Goal: Task Accomplishment & Management: Manage account settings

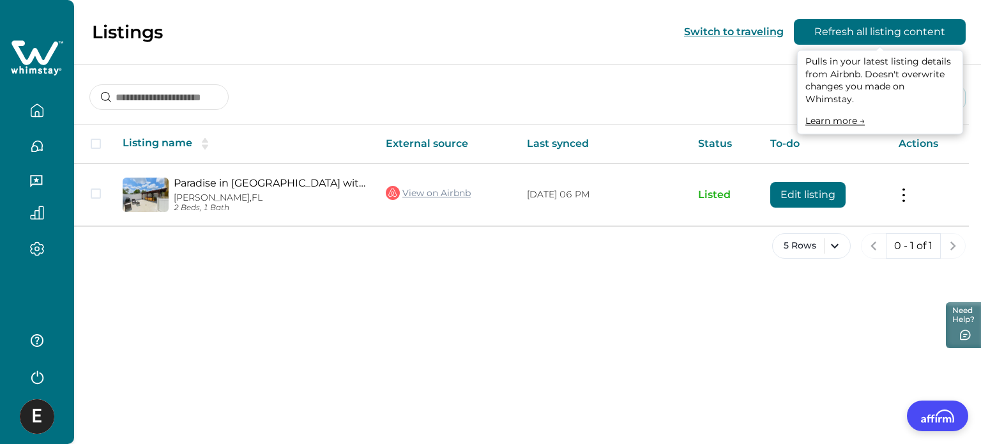
click at [853, 36] on button "Refresh all listing content" at bounding box center [880, 32] width 172 height 26
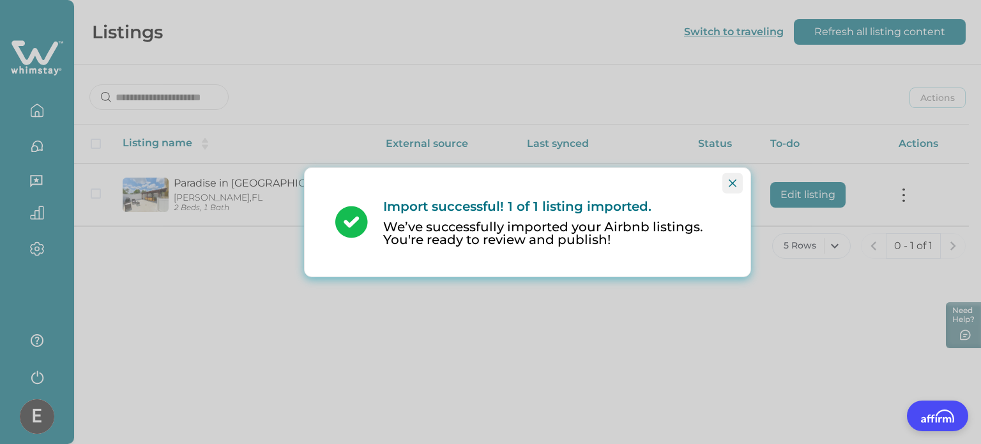
click at [736, 182] on icon "Close" at bounding box center [733, 183] width 8 height 8
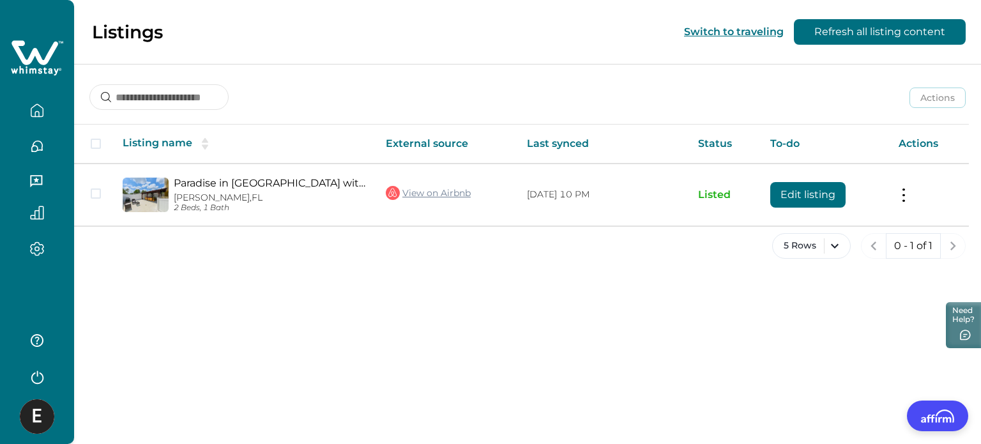
click at [38, 114] on icon "button" at bounding box center [37, 110] width 14 height 14
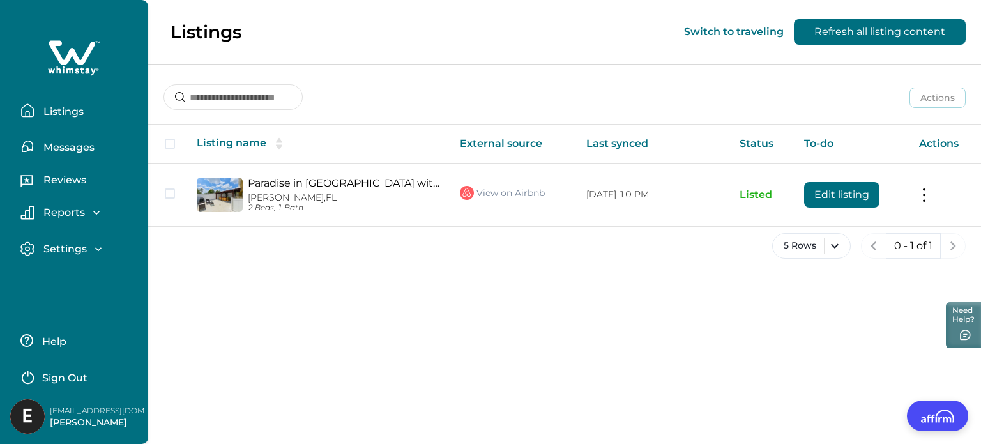
click at [88, 215] on div "Reports" at bounding box center [68, 212] width 68 height 13
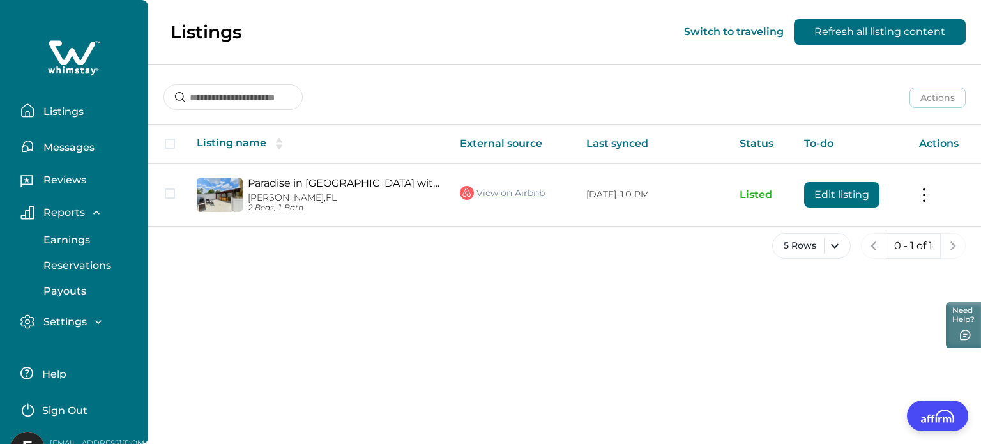
click at [89, 215] on div "Reports" at bounding box center [68, 212] width 68 height 13
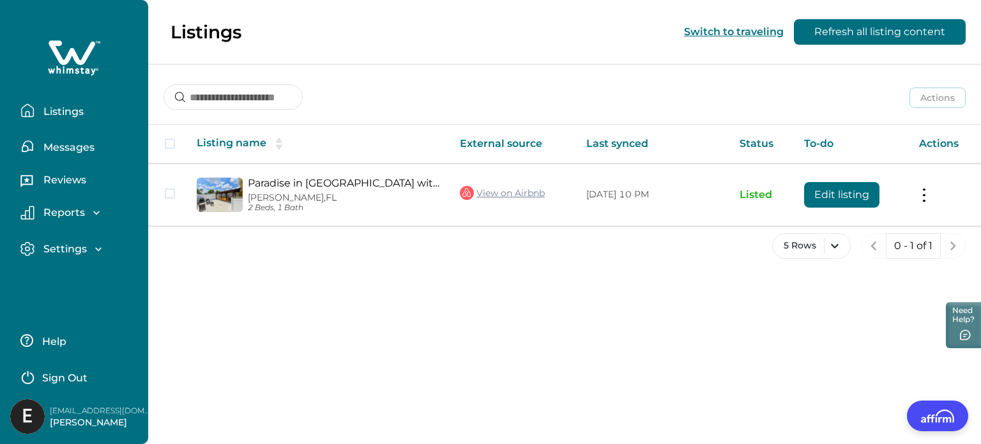
click at [90, 250] on div "Settings" at bounding box center [69, 249] width 70 height 13
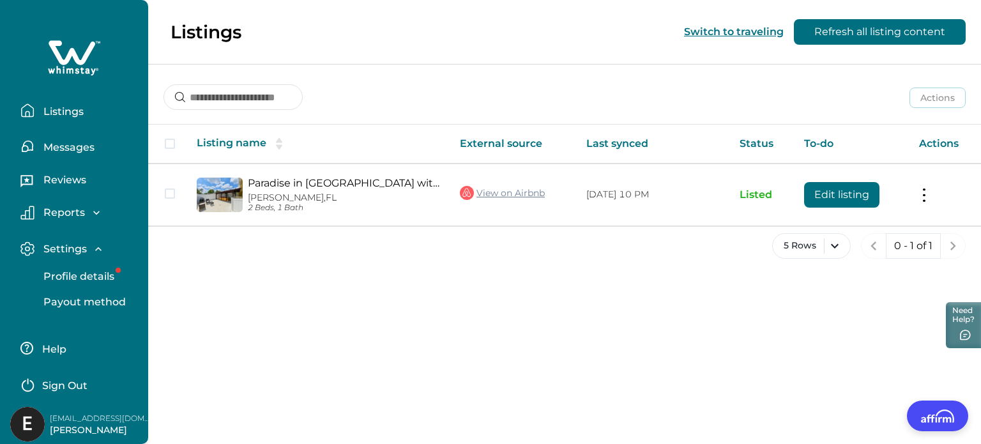
click at [79, 273] on p "Profile details" at bounding box center [77, 276] width 75 height 13
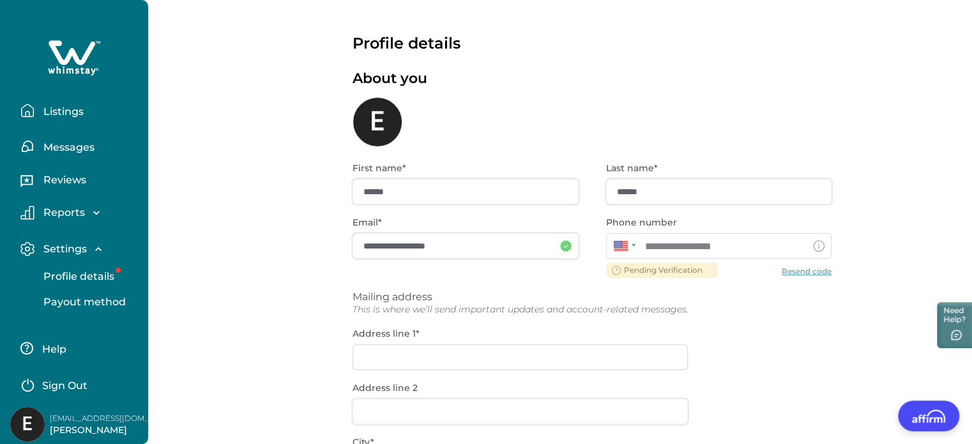
click at [60, 106] on p "Listings" at bounding box center [62, 111] width 44 height 13
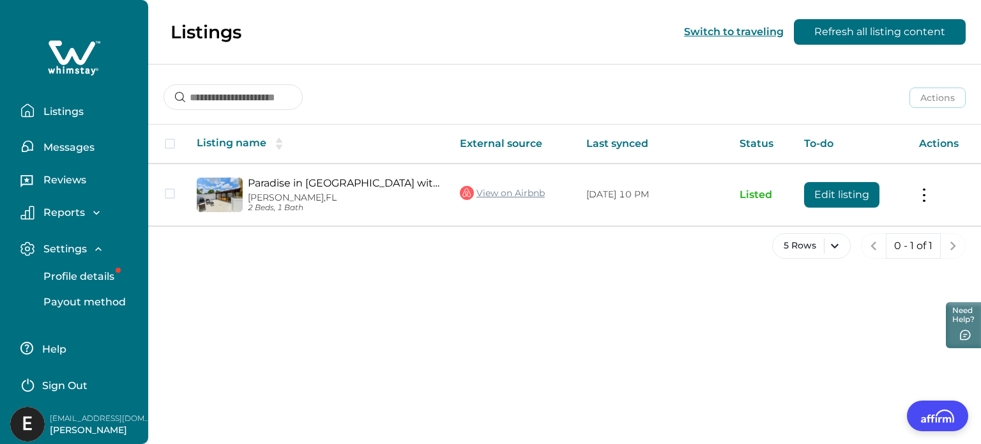
drag, startPoint x: 56, startPoint y: 414, endPoint x: 59, endPoint y: 409, distance: 6.6
click at [59, 409] on div "lpadron14@yahoo.com Elaura Garcia" at bounding box center [81, 424] width 142 height 34
click at [66, 418] on p "[EMAIL_ADDRESS][DOMAIN_NAME]" at bounding box center [101, 418] width 102 height 13
click at [31, 420] on img at bounding box center [27, 424] width 34 height 34
click at [56, 350] on p "Help" at bounding box center [52, 349] width 28 height 13
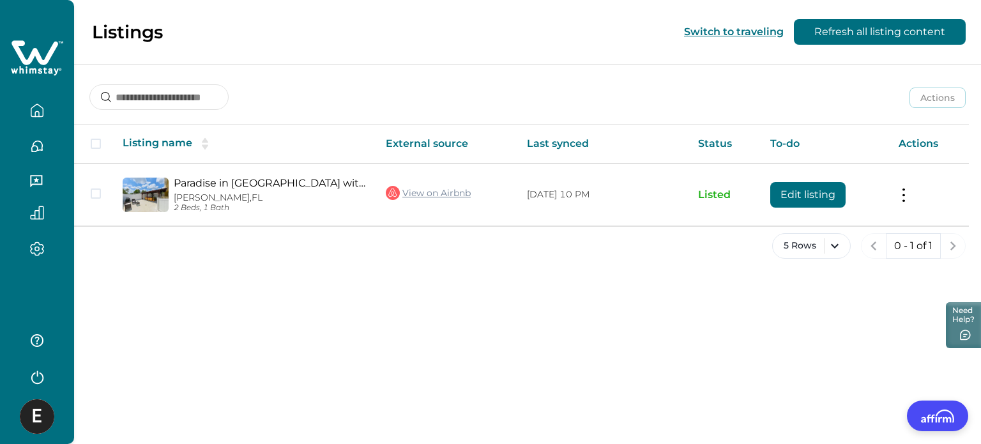
click at [41, 112] on icon "button" at bounding box center [37, 110] width 14 height 14
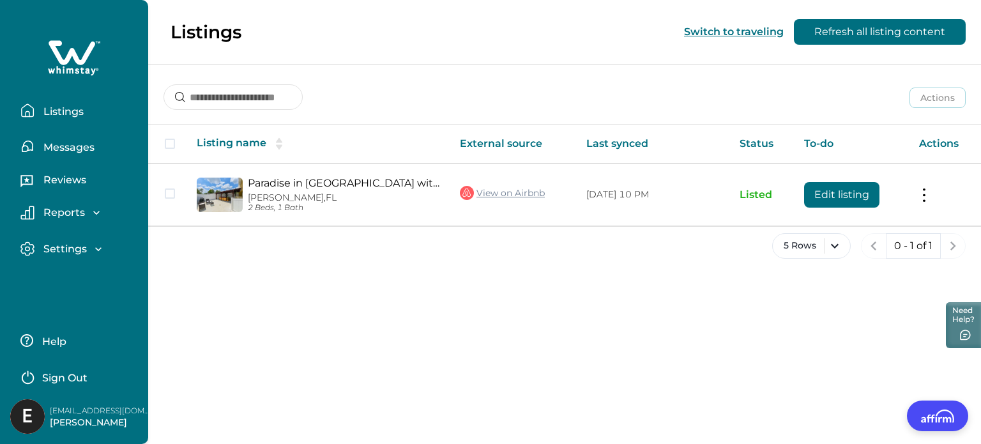
click at [82, 151] on p "Messages" at bounding box center [67, 147] width 55 height 13
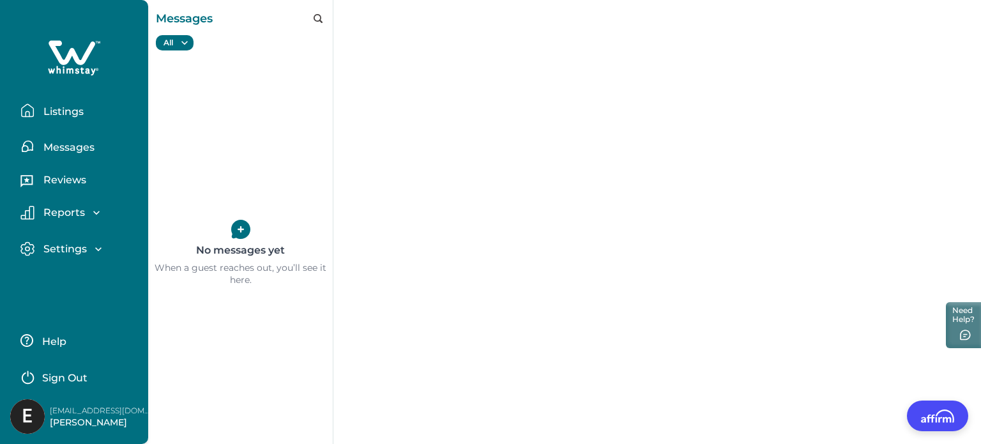
click at [66, 181] on p "Reviews" at bounding box center [63, 180] width 47 height 13
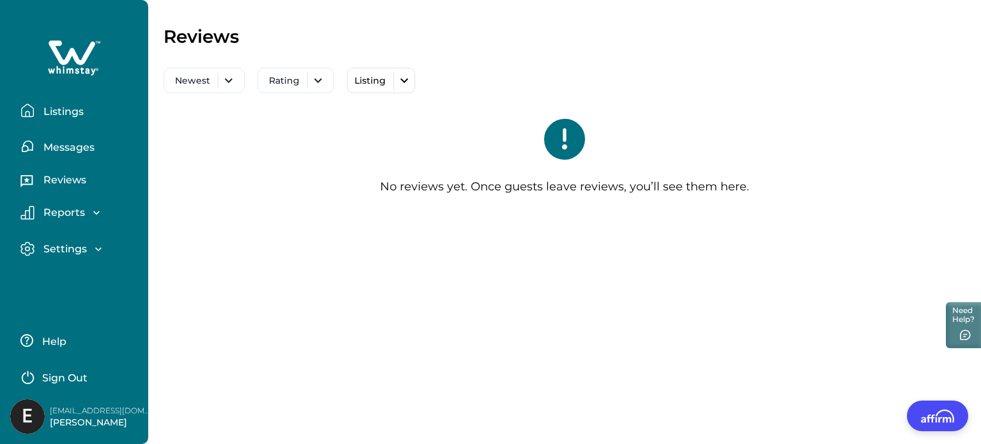
click at [64, 209] on p "Reports" at bounding box center [62, 212] width 45 height 13
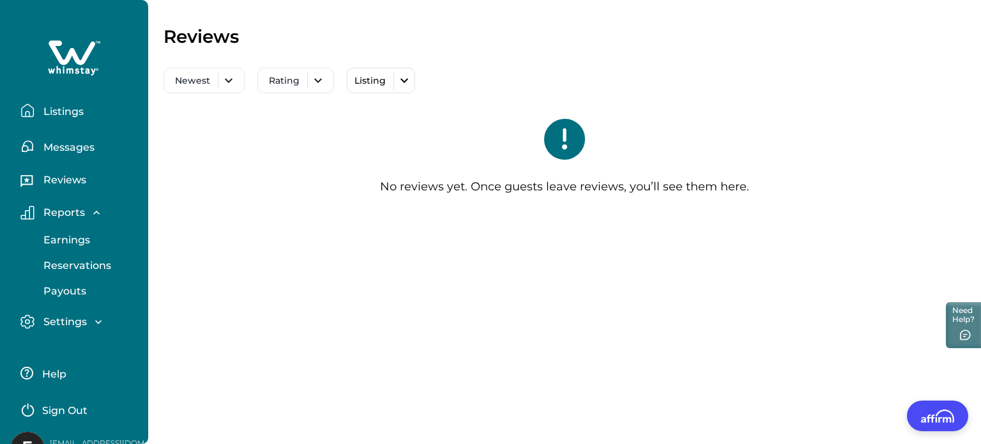
click at [68, 216] on p "Reports" at bounding box center [62, 212] width 45 height 13
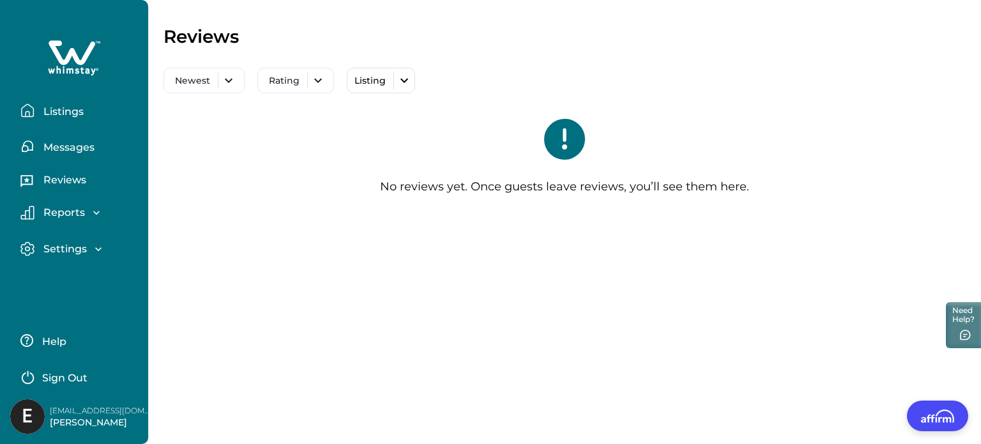
click at [72, 245] on p "Settings" at bounding box center [63, 249] width 47 height 13
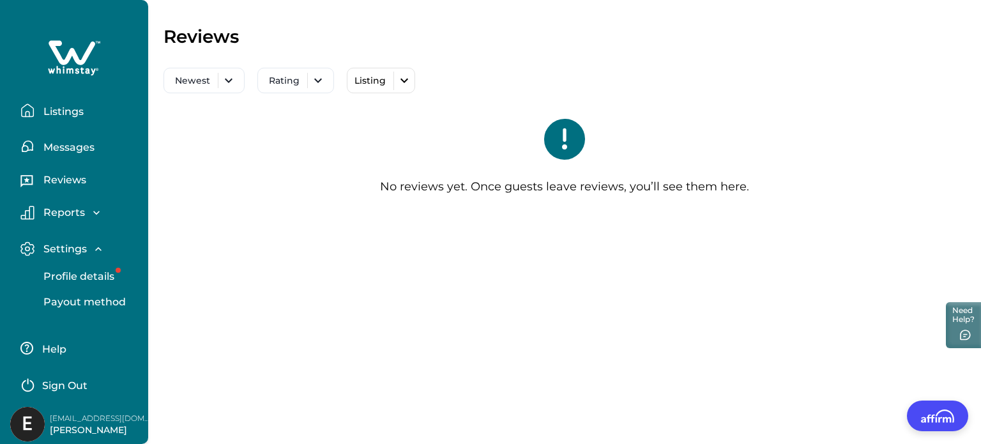
click at [61, 344] on p "Help" at bounding box center [52, 349] width 28 height 13
